Goal: Ask a question

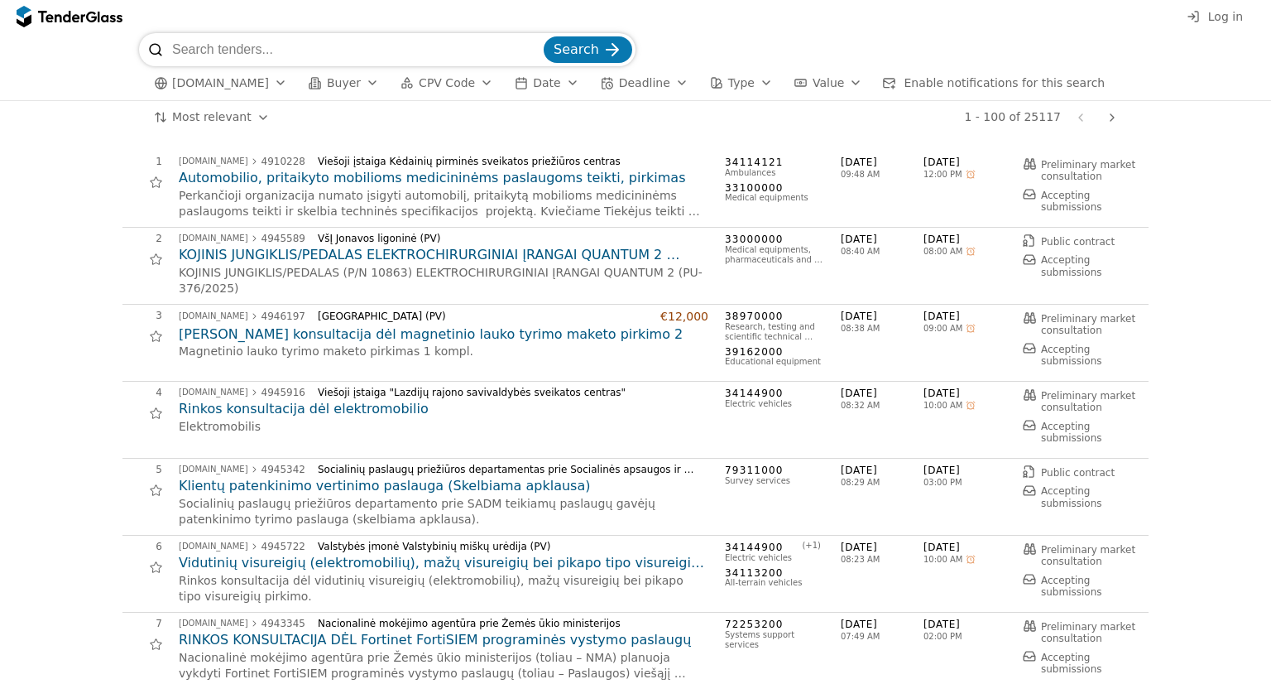
paste input "2277003"
type input "2277003"
click at [589, 49] on span "Search" at bounding box center [577, 49] width 46 height 16
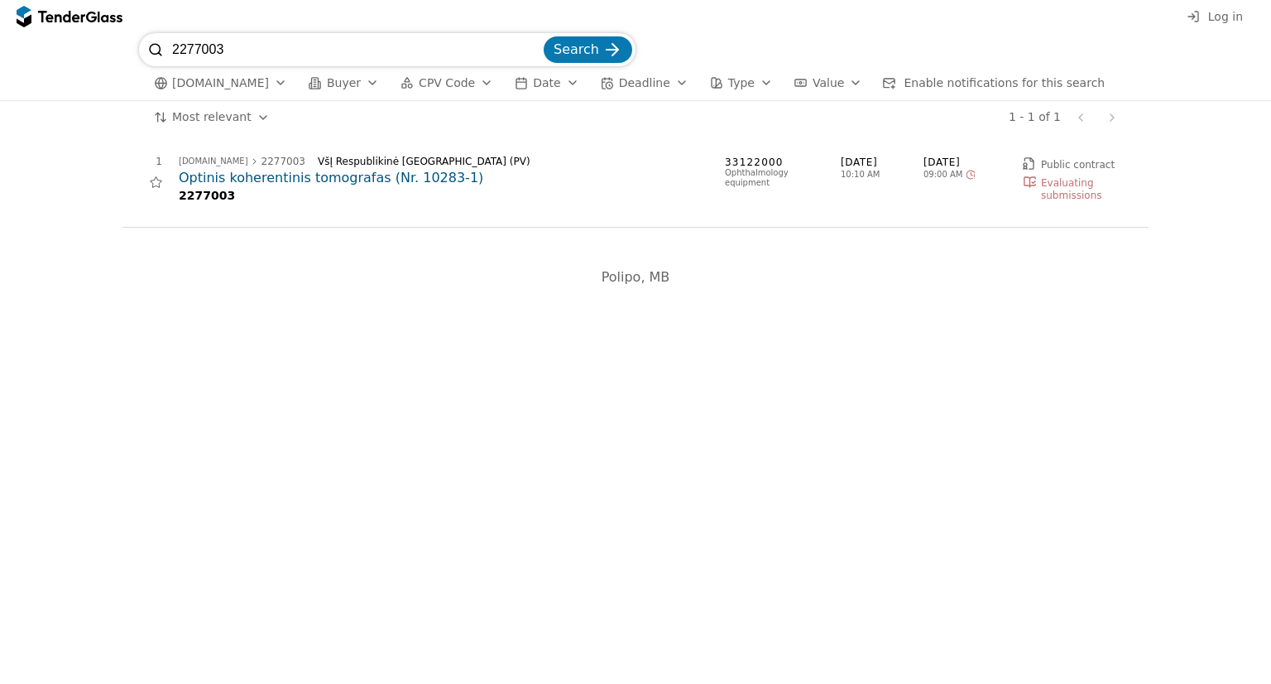
click at [374, 177] on h2 "Optinis koherentinis tomografas (Nr. 10283-1)" at bounding box center [444, 178] width 530 height 18
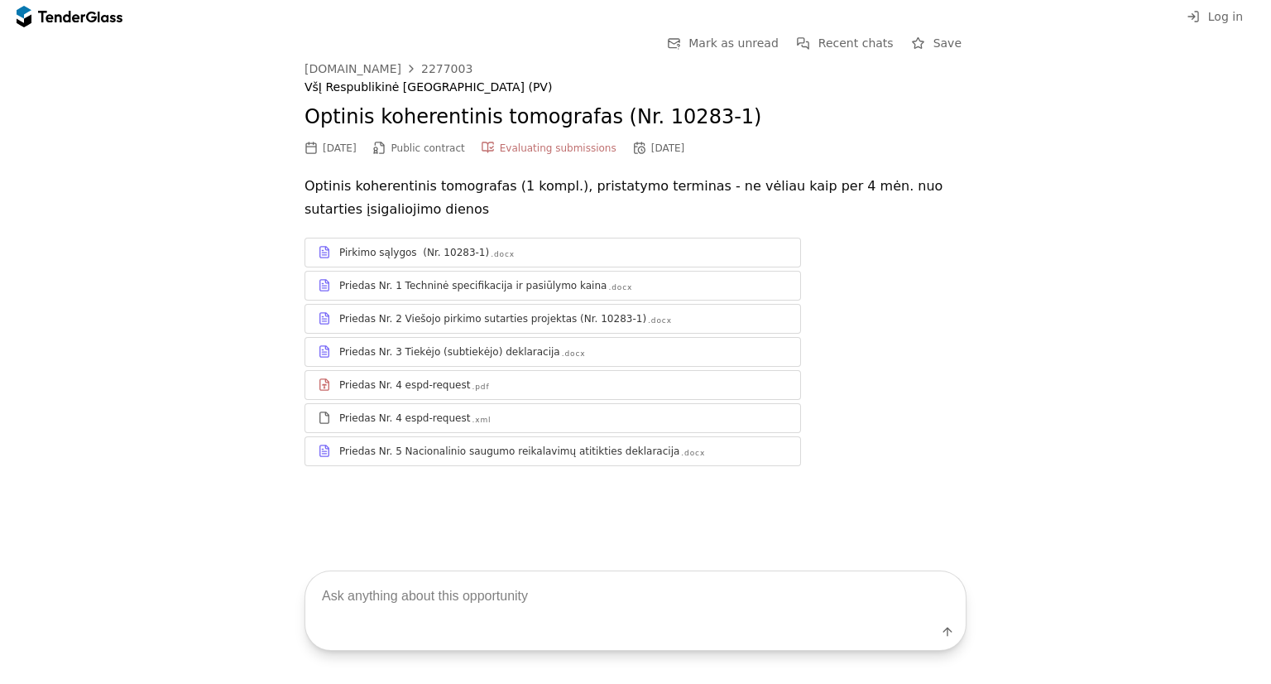
click at [571, 612] on textarea at bounding box center [635, 595] width 660 height 49
click at [505, 593] on textarea at bounding box center [635, 595] width 660 height 49
type textarea "Kokius dokumentus reikės pateikti dėl nacionalinio saugumo?"
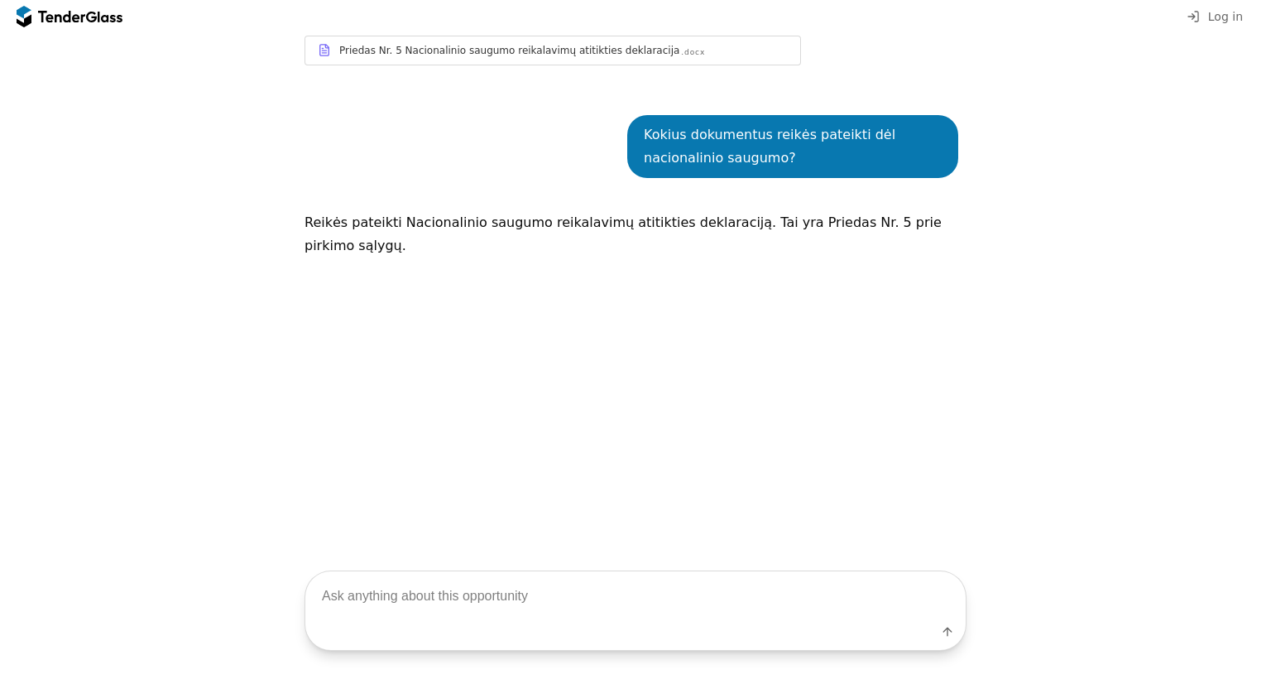
scroll to position [414, 0]
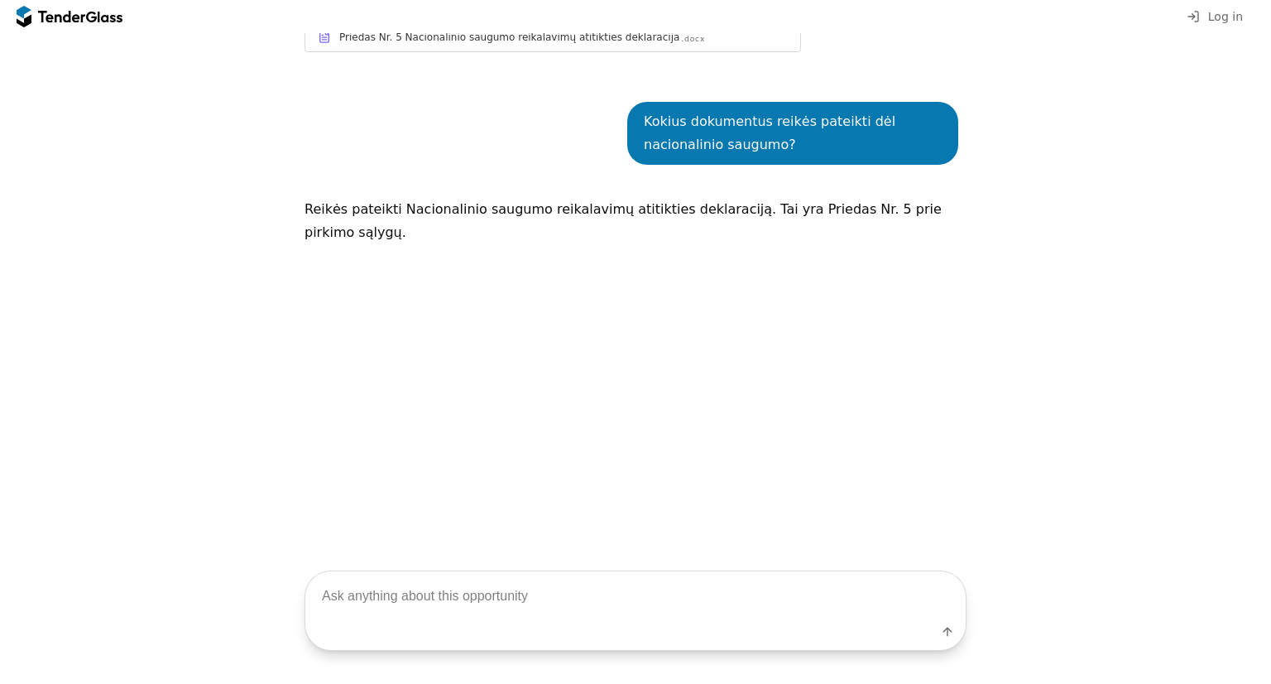
click at [850, 603] on textarea at bounding box center [635, 595] width 660 height 49
type textarea "o galimas laimėtojas ką turės pateikti?"
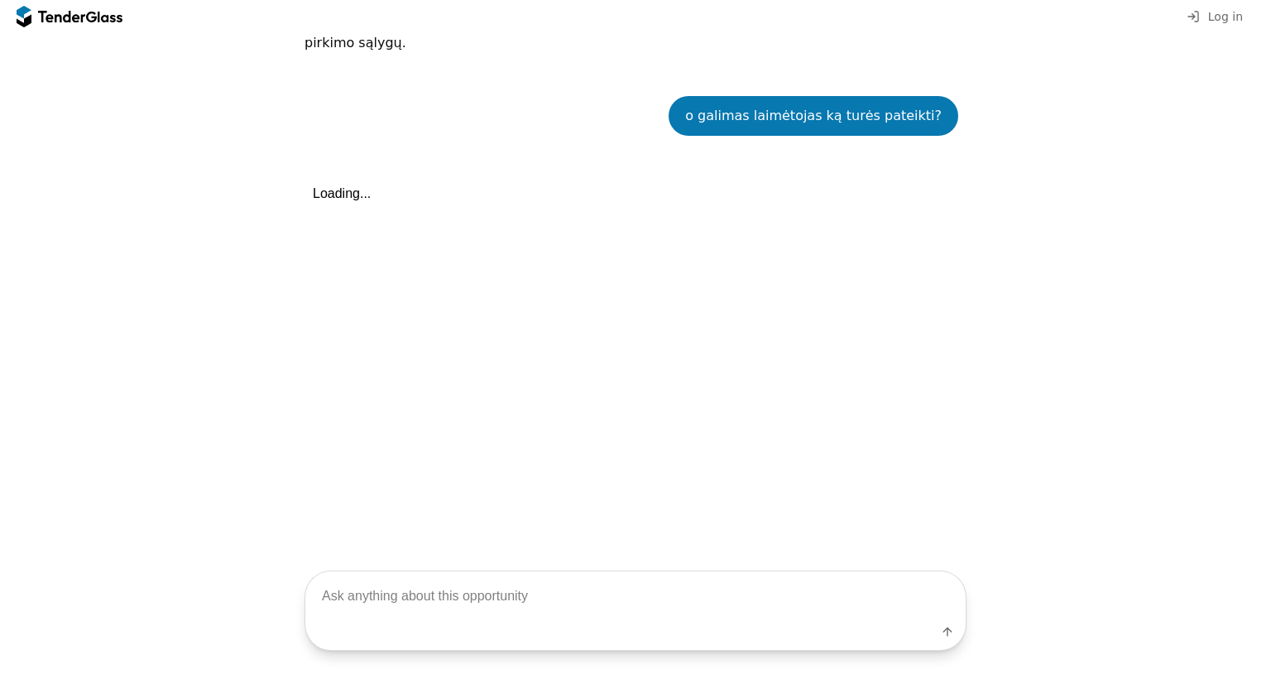
scroll to position [612, 0]
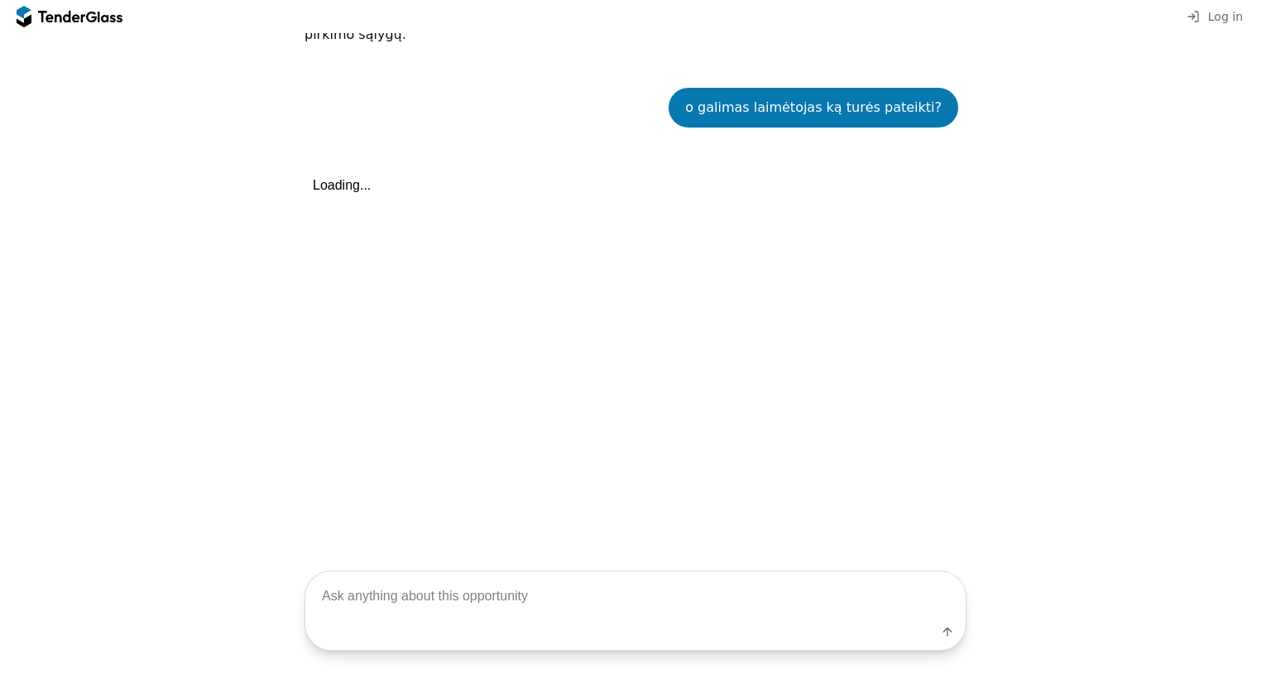
click at [931, 103] on div "o galimas laimėtojas ką turės pateikti?" at bounding box center [814, 108] width 290 height 40
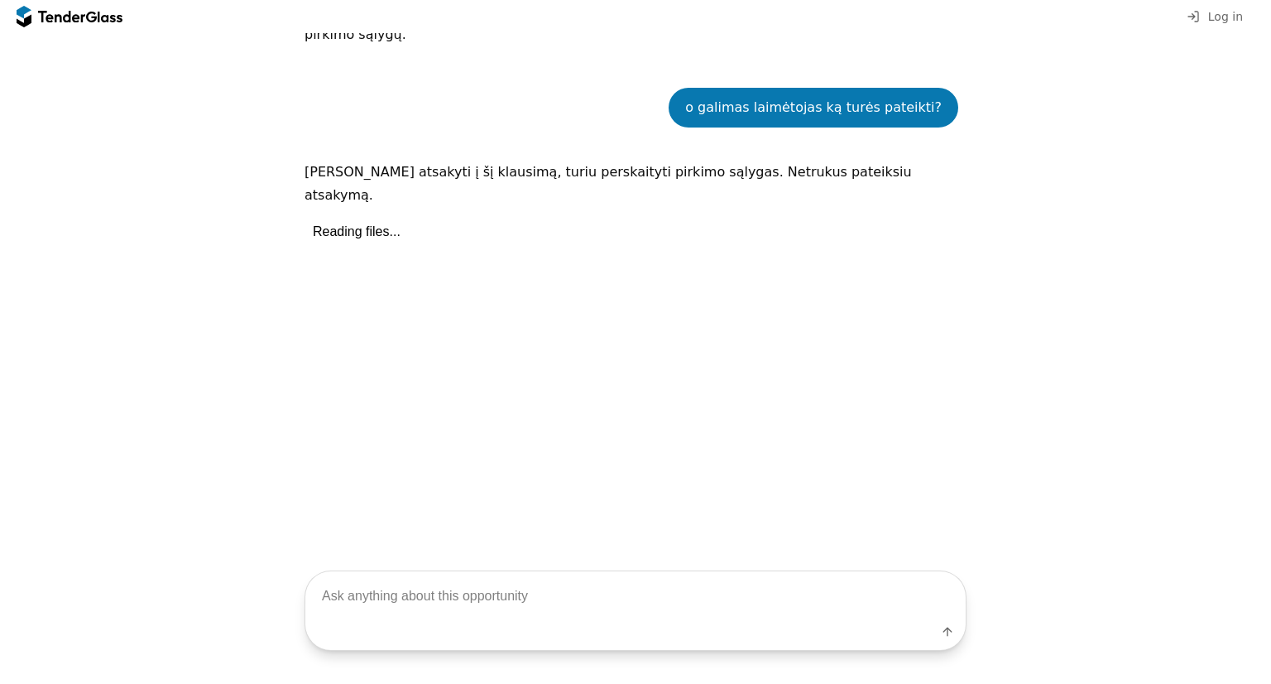
click at [579, 451] on div "o galimas laimėtojas ką turės pateikti? Kad galėčiau atsakyti į šį klausimą, tu…" at bounding box center [636, 312] width 662 height 498
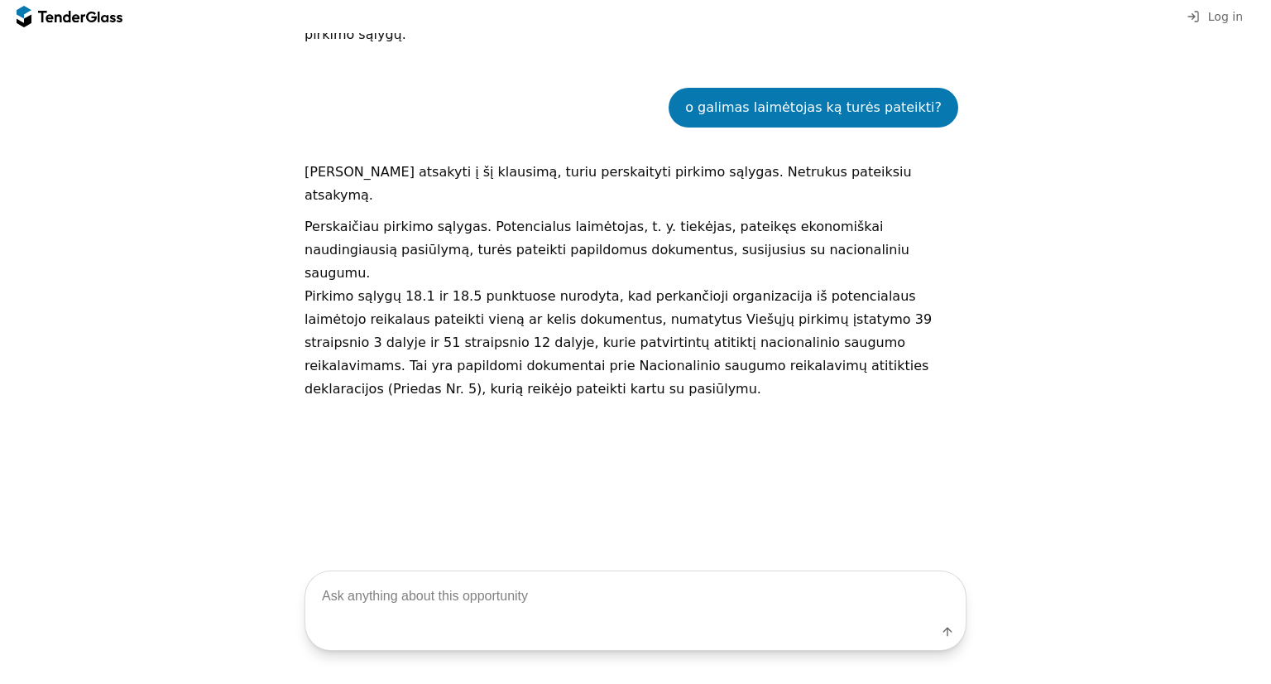
click at [702, 576] on textarea at bounding box center [635, 595] width 660 height 49
type textarea "o kokį galima pateikti dokumentą įrodantį Gamintojo atitikimą?"
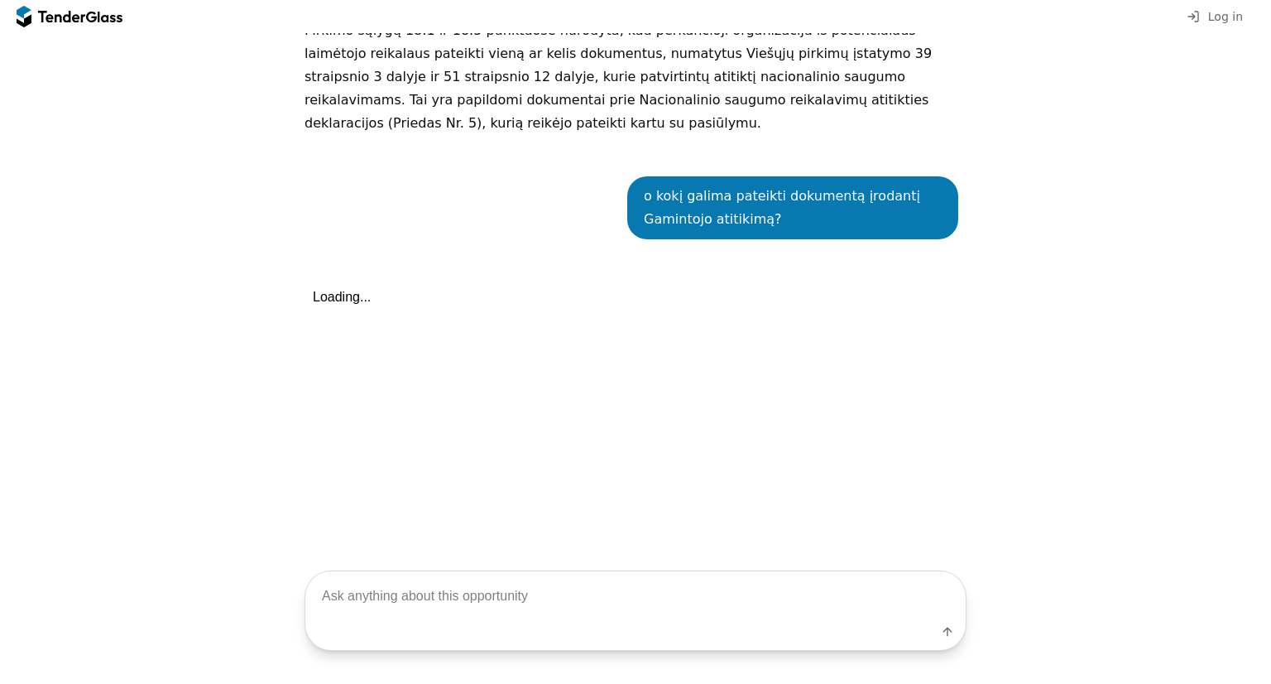
scroll to position [896, 0]
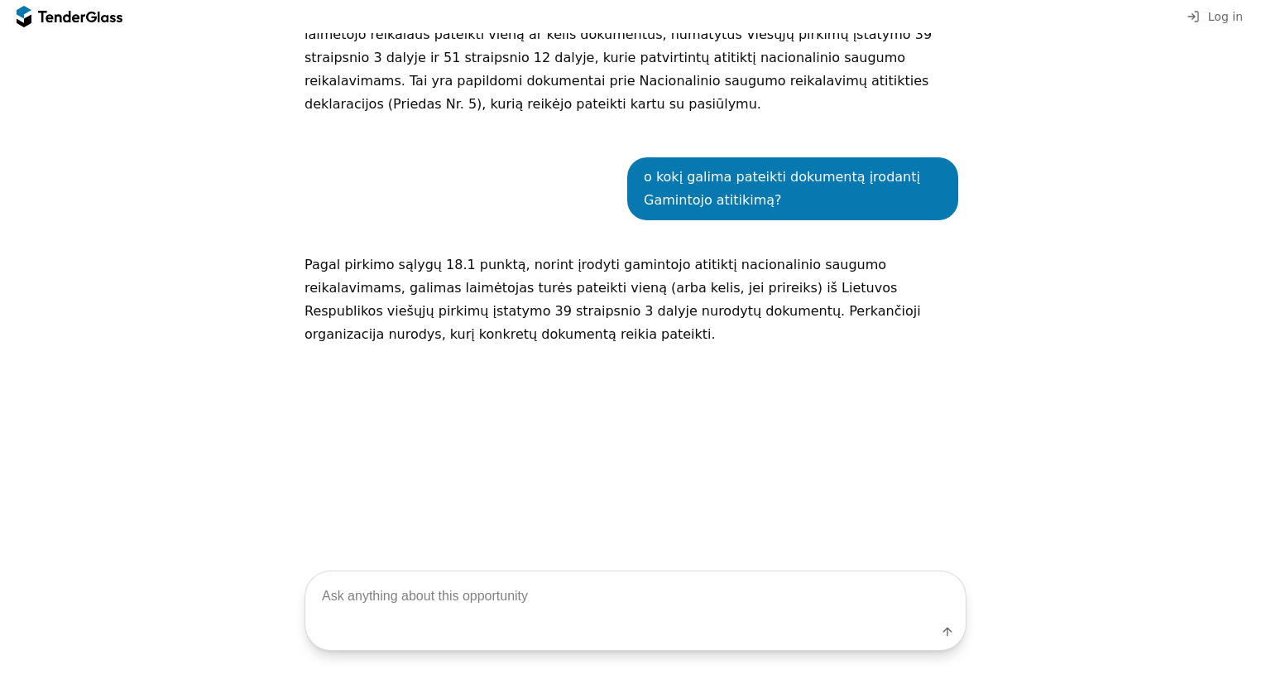
click at [414, 253] on p "Pagal pirkimo sąlygų 18.1 punktą, norint įrodyti gamintojo atitiktį nacionalini…" at bounding box center [636, 299] width 662 height 93
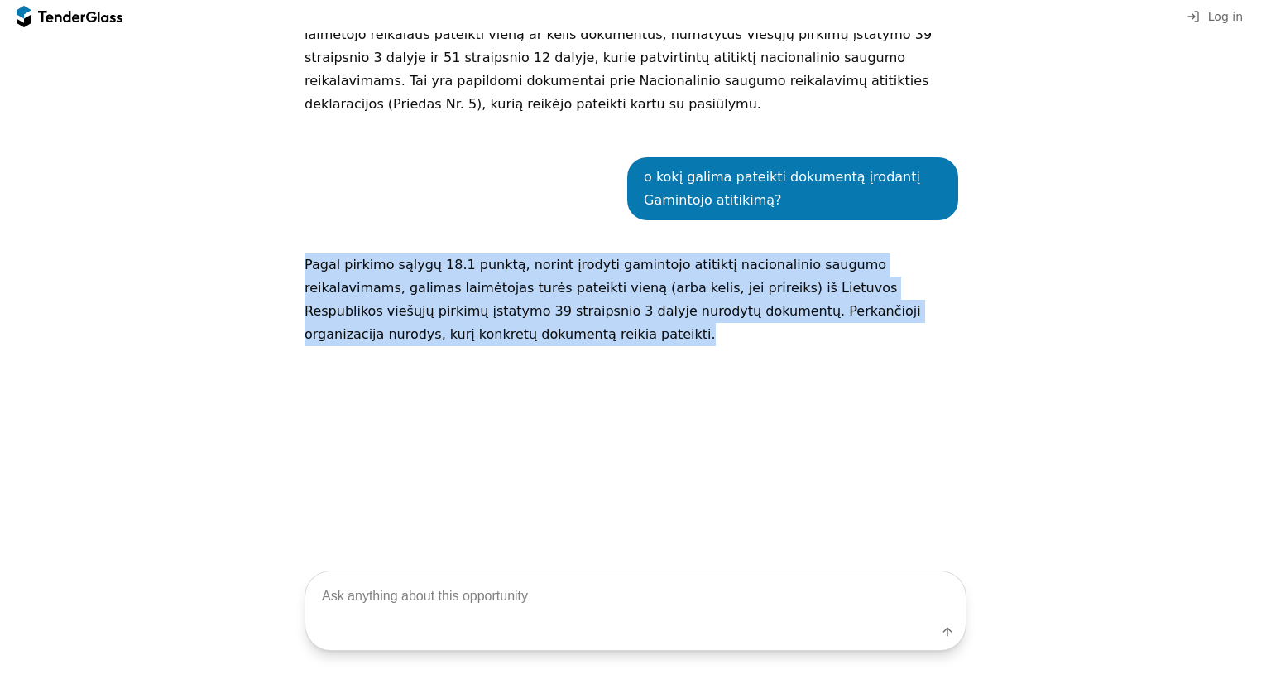
click at [414, 253] on p "Pagal pirkimo sąlygų 18.1 punktą, norint įrodyti gamintojo atitiktį nacionalini…" at bounding box center [636, 299] width 662 height 93
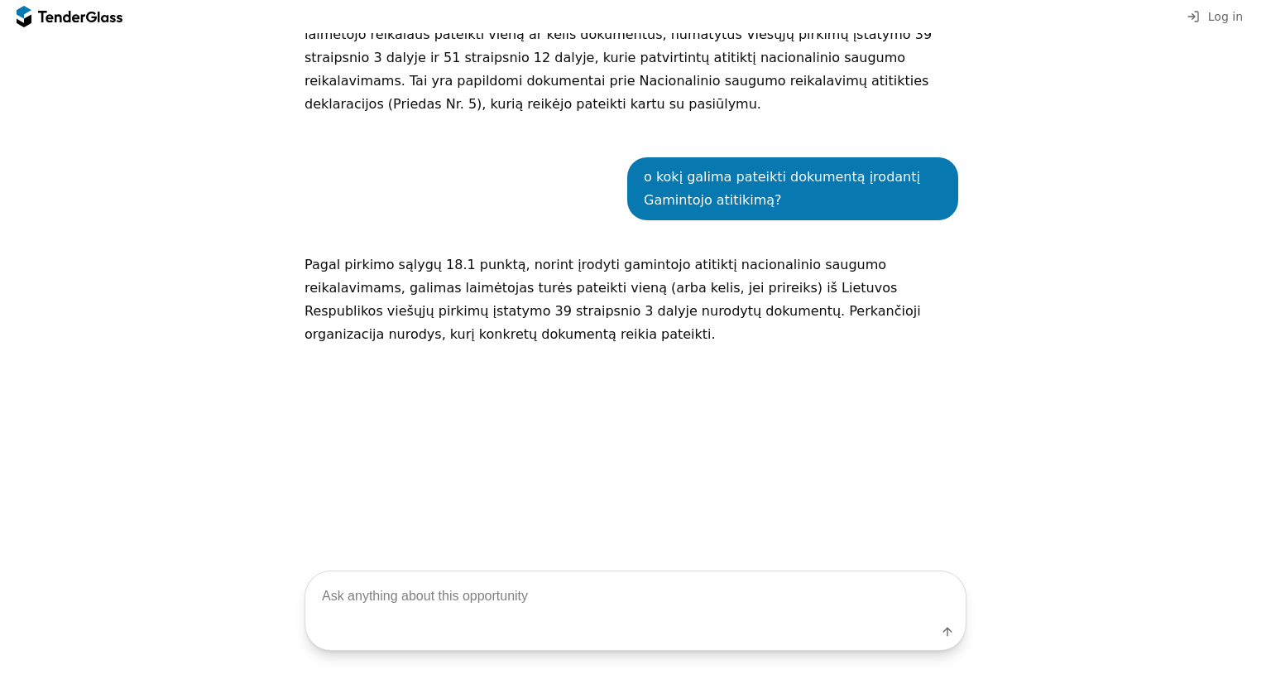
click at [458, 590] on textarea at bounding box center [635, 595] width 660 height 49
type textarea "o jeigu gamintojas yra iš [GEOGRAPHIC_DATA]?"
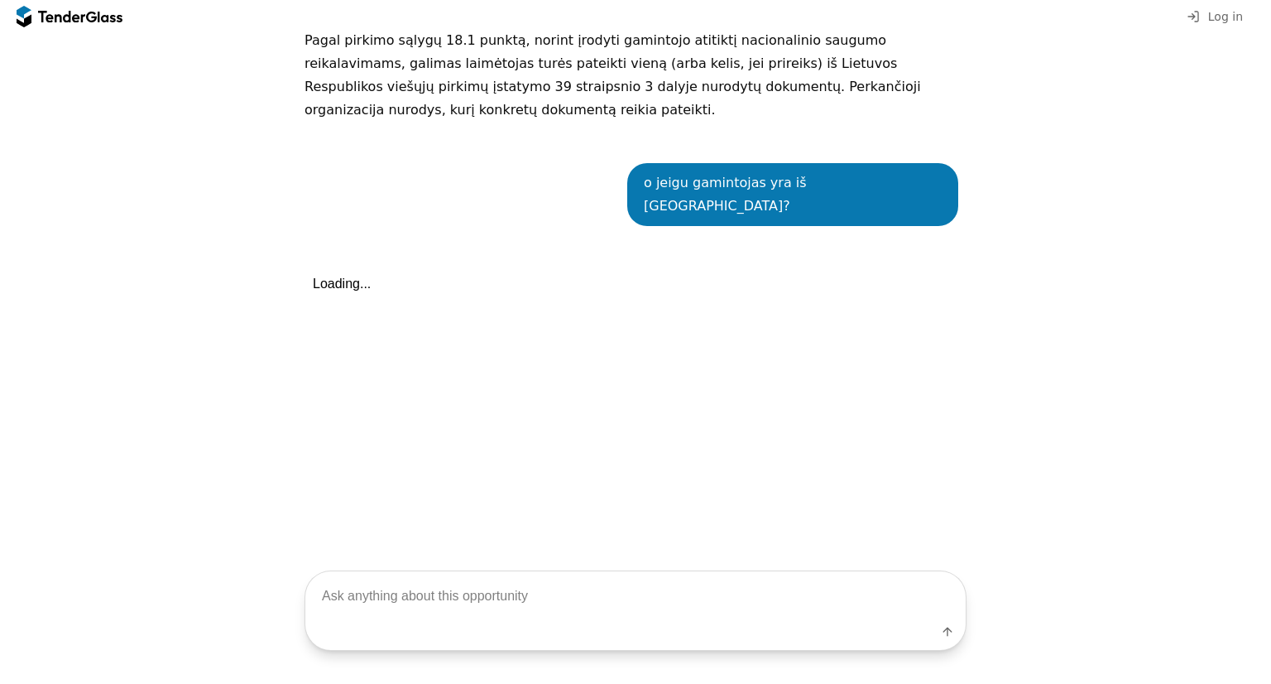
scroll to position [1126, 0]
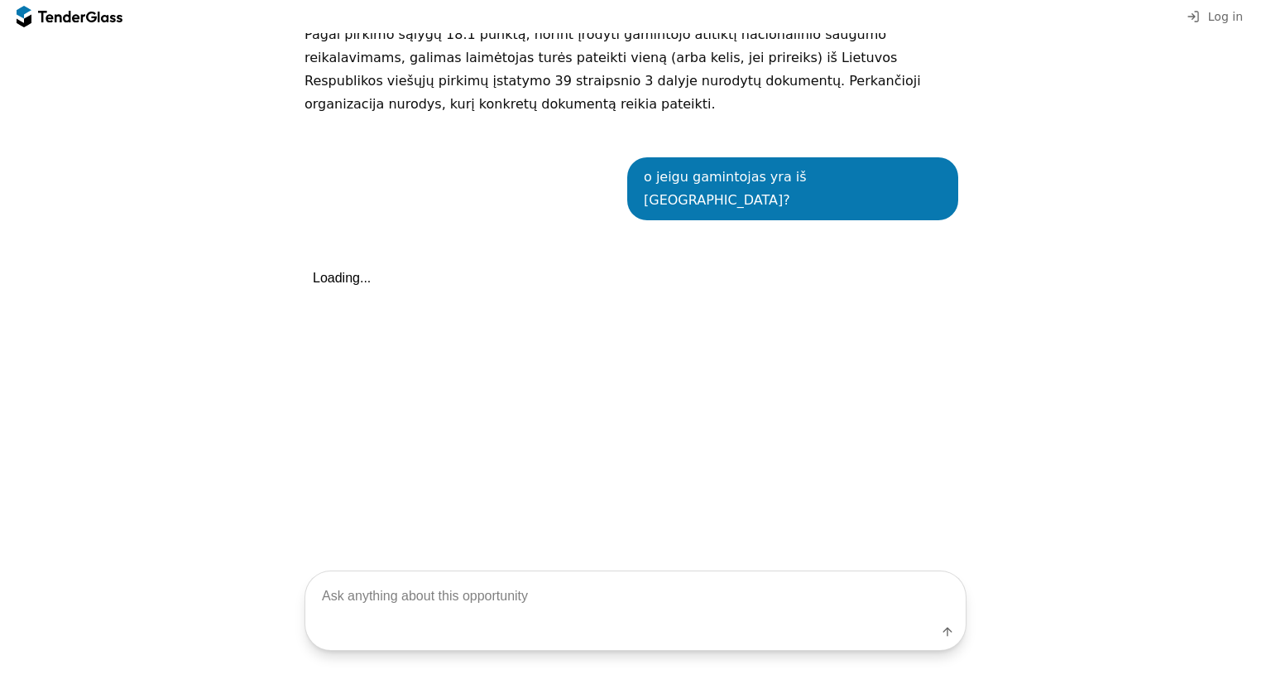
click at [920, 421] on div "o jeigu gamintojas yra iš [GEOGRAPHIC_DATA]? Loading..." at bounding box center [636, 381] width 662 height 498
